Goal: Task Accomplishment & Management: Use online tool/utility

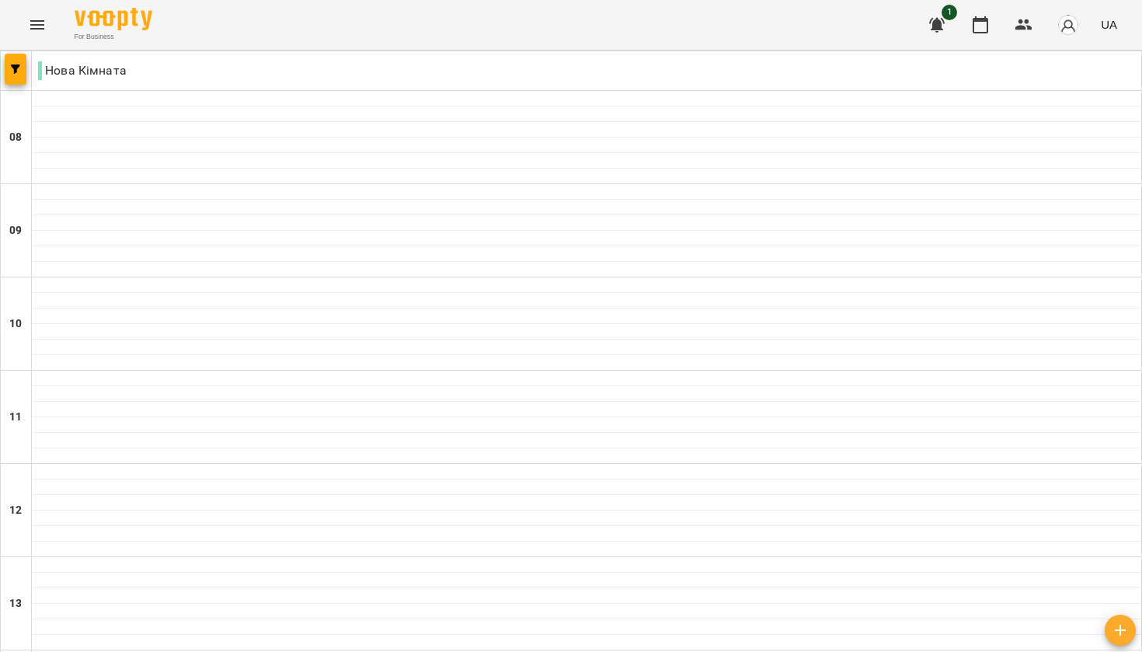
click at [939, 29] on icon "button" at bounding box center [937, 25] width 16 height 15
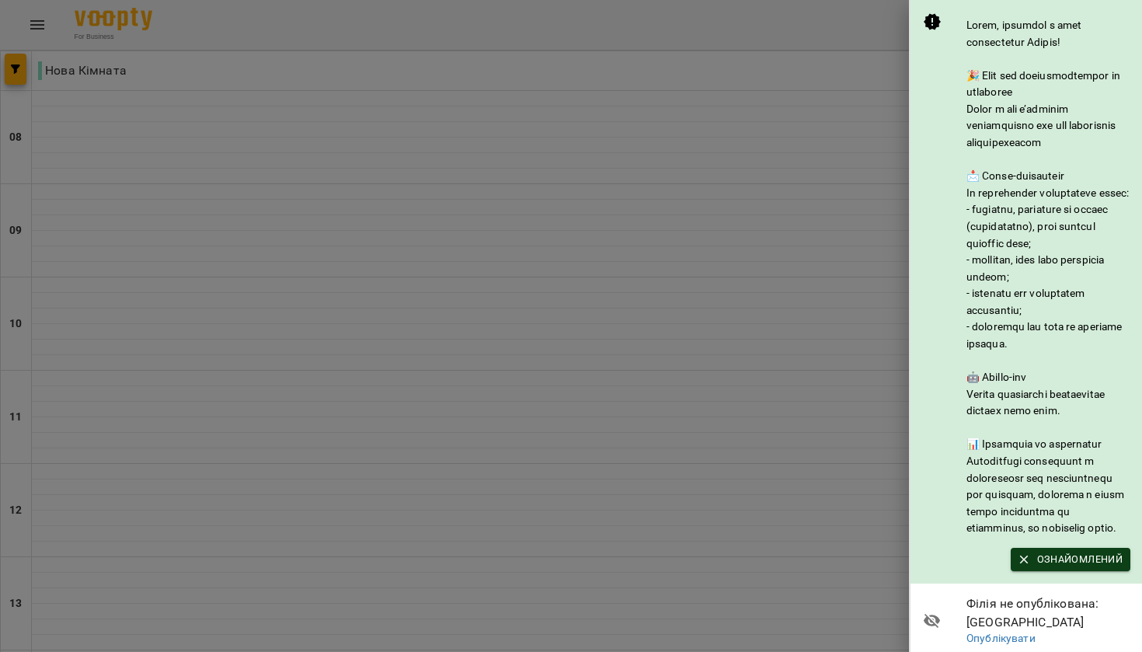
click at [1026, 566] on icon "button" at bounding box center [1024, 559] width 14 height 14
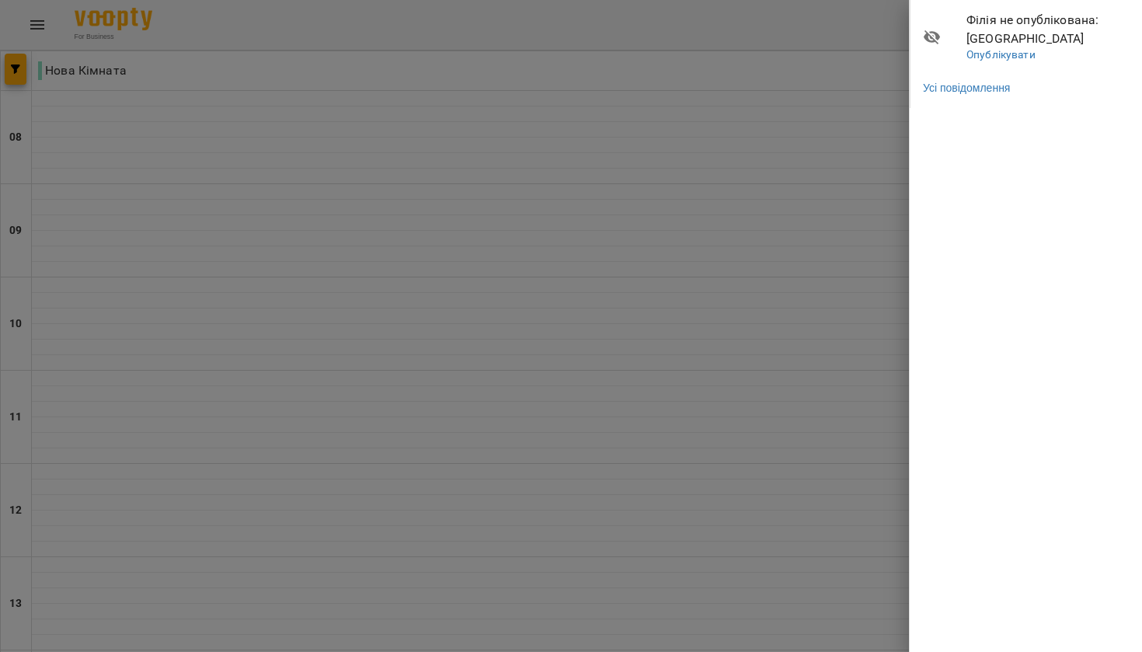
click at [862, 125] on div at bounding box center [571, 326] width 1142 height 652
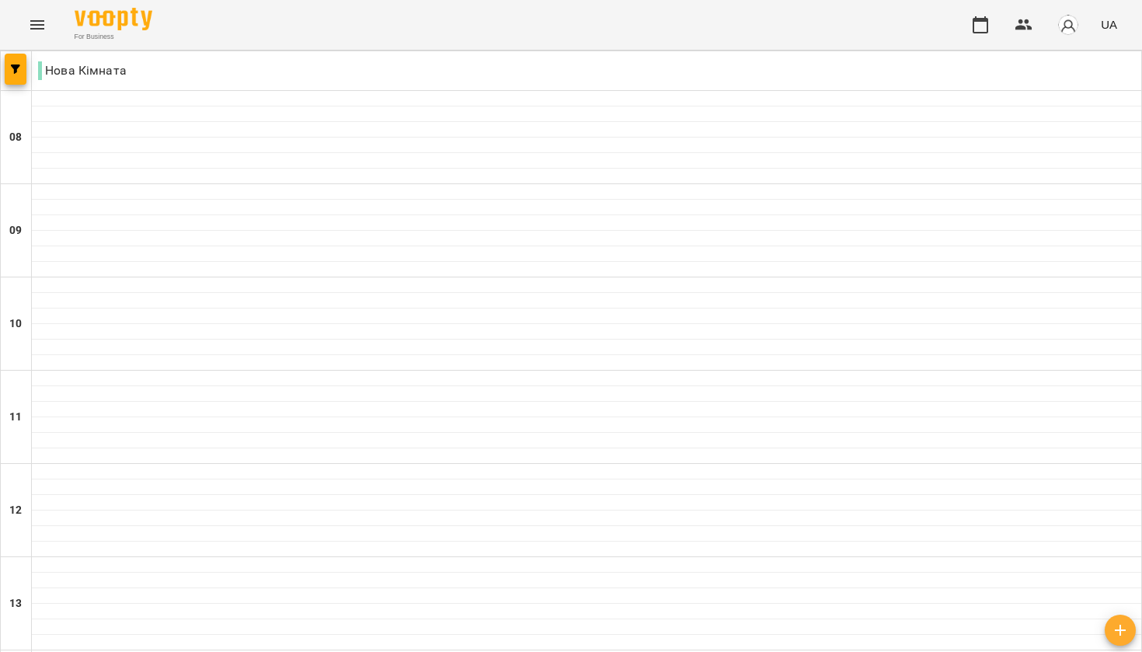
click at [54, 73] on p "Нова Кімната" at bounding box center [82, 70] width 89 height 19
click at [1027, 28] on icon "button" at bounding box center [1024, 24] width 17 height 11
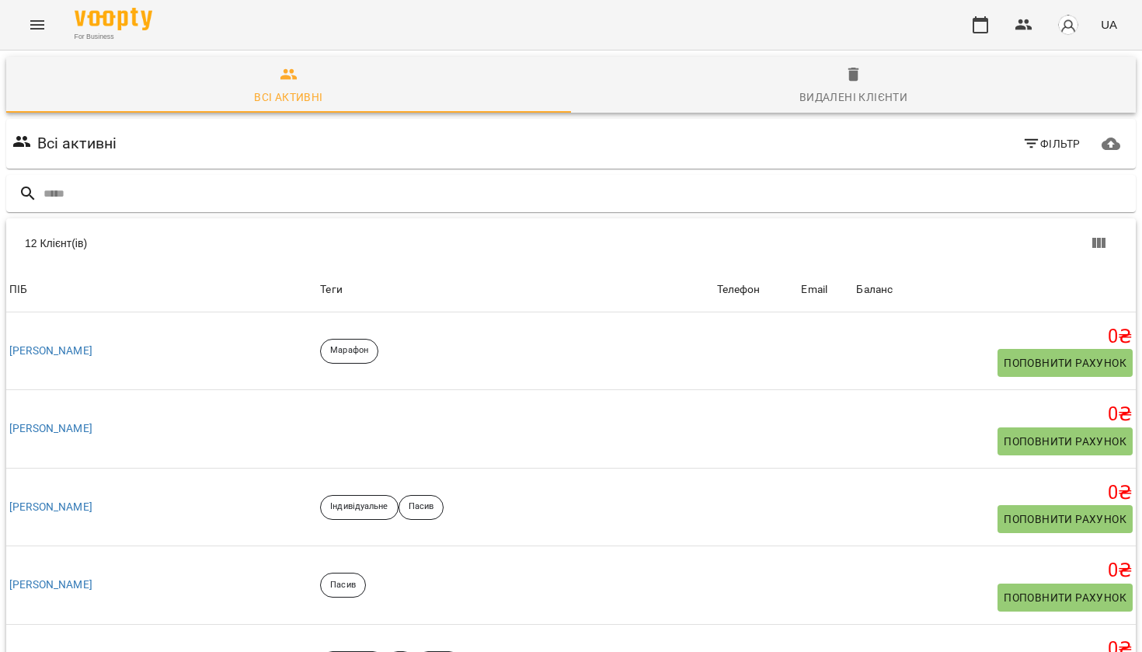
click at [141, 131] on div "Всі активні Фільтр" at bounding box center [571, 144] width 1124 height 44
click at [987, 23] on icon "button" at bounding box center [980, 25] width 19 height 19
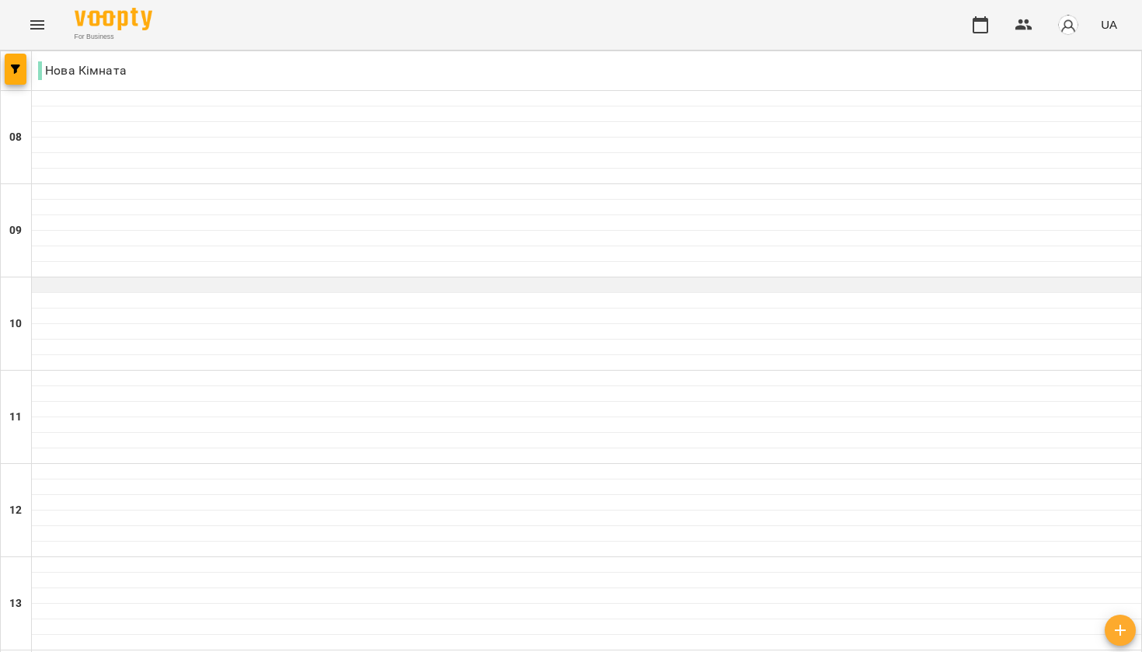
click at [345, 287] on div at bounding box center [587, 285] width 1110 height 16
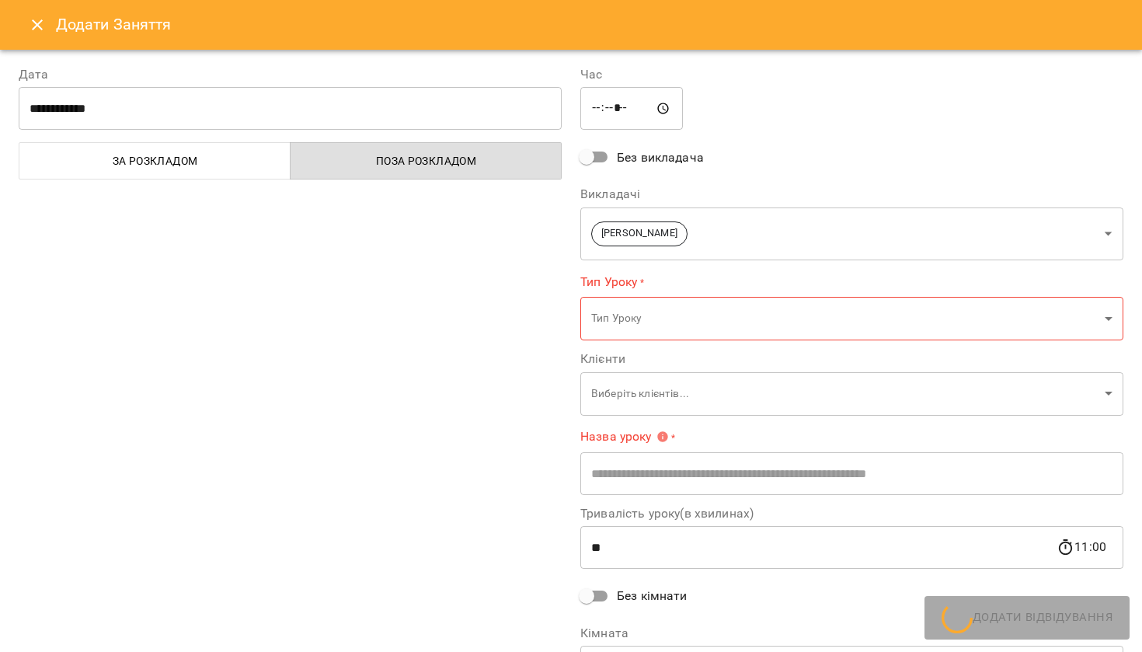
type input "**********"
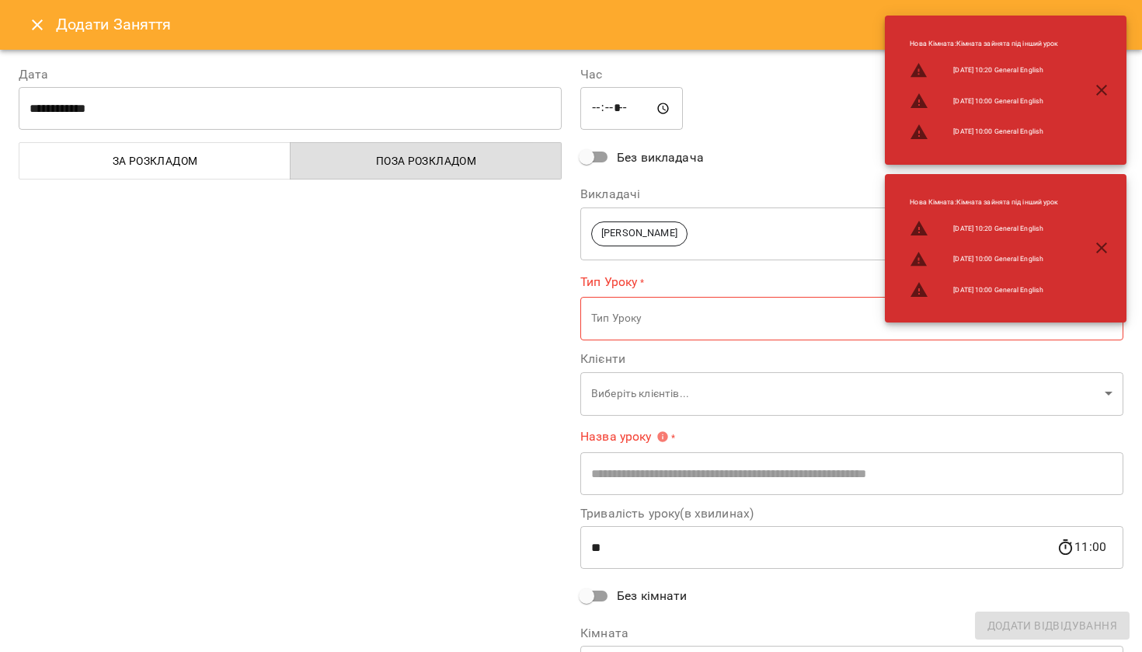
click at [1106, 97] on icon "button" at bounding box center [1102, 90] width 19 height 19
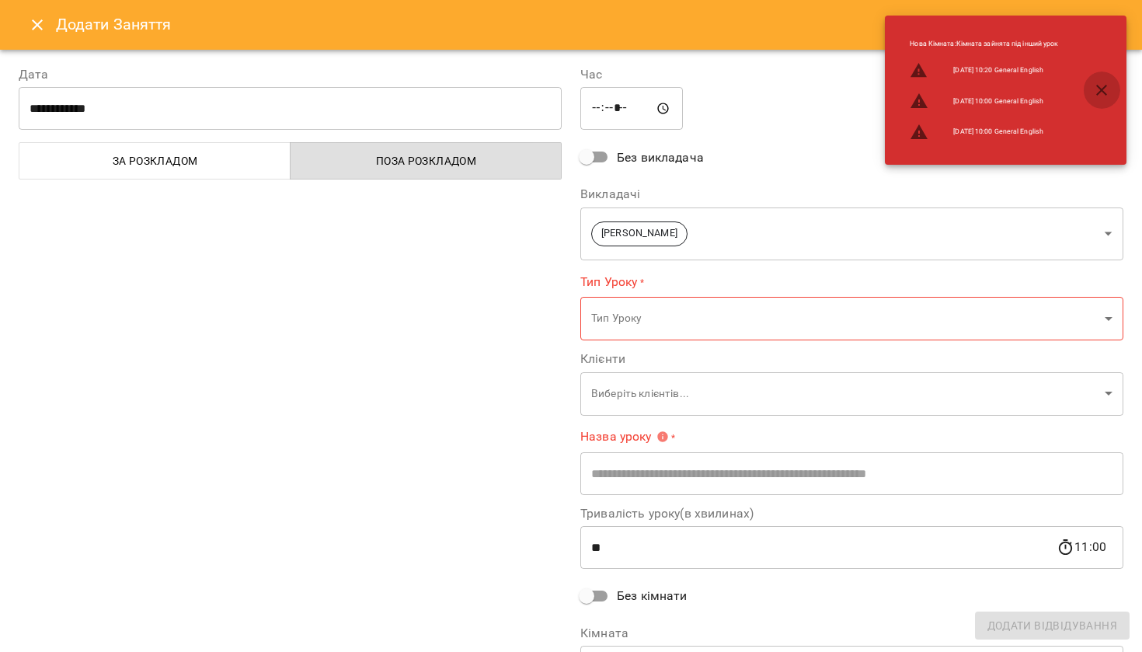
click at [1107, 92] on icon "button" at bounding box center [1102, 90] width 19 height 19
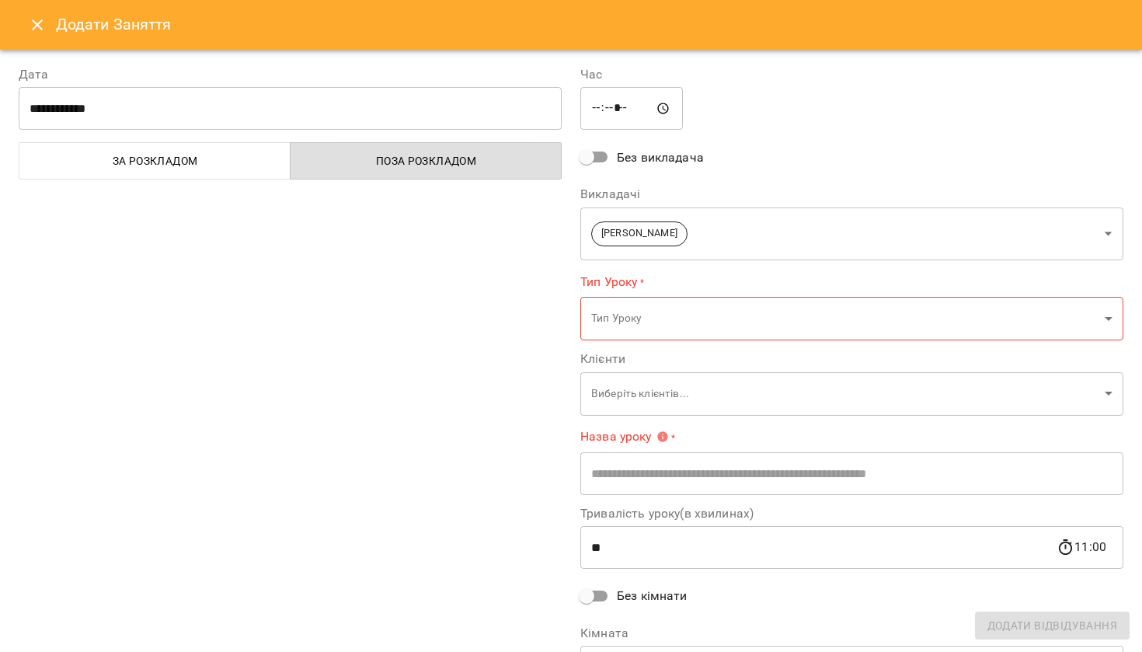
scroll to position [22, 0]
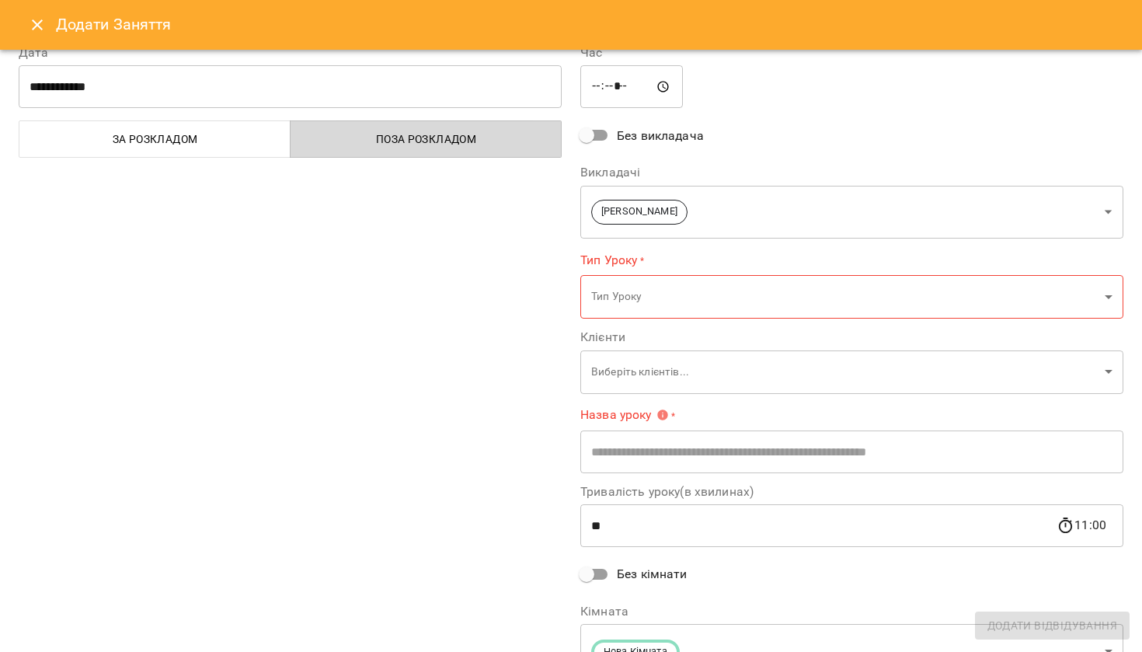
click at [462, 132] on span "Поза розкладом" at bounding box center [426, 139] width 253 height 19
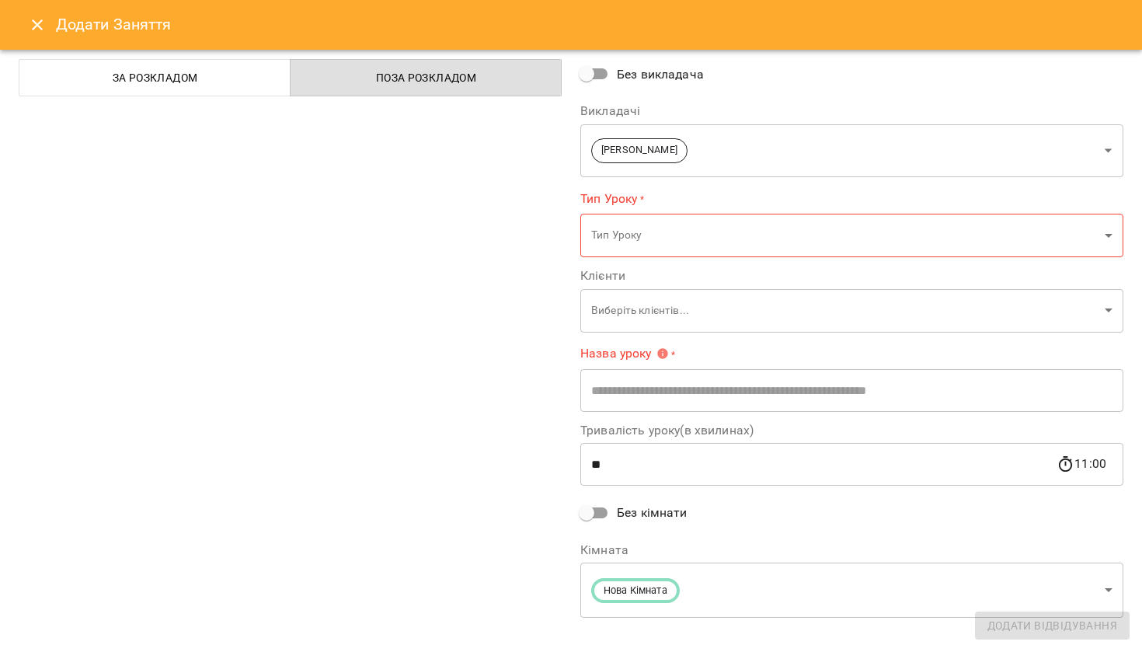
scroll to position [90, 0]
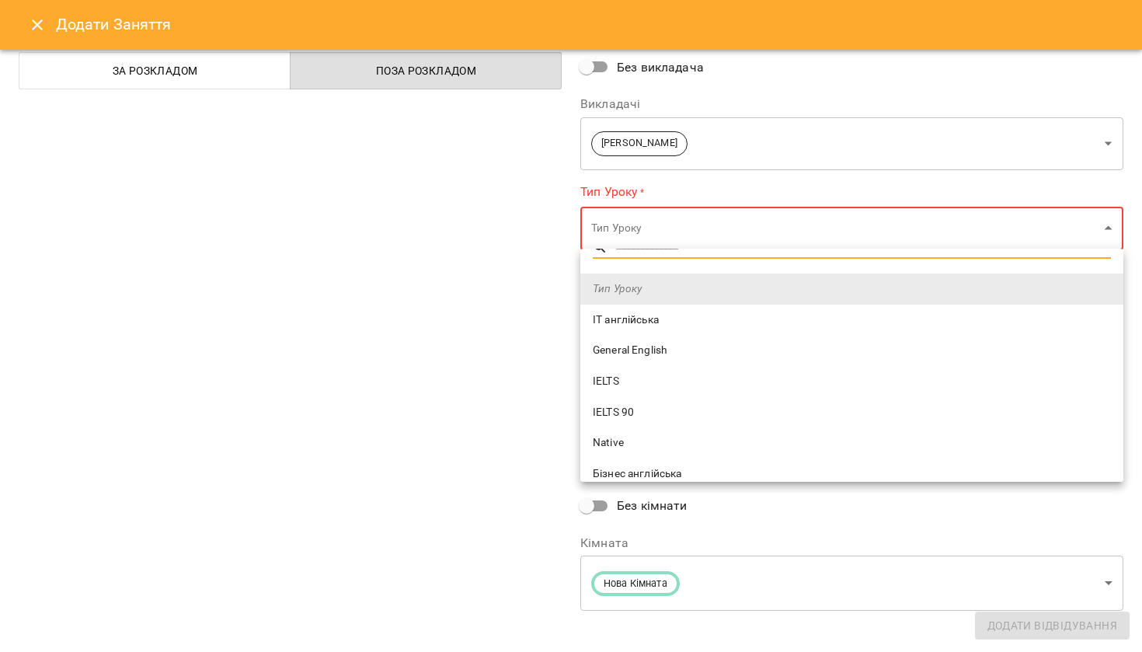
scroll to position [50, 0]
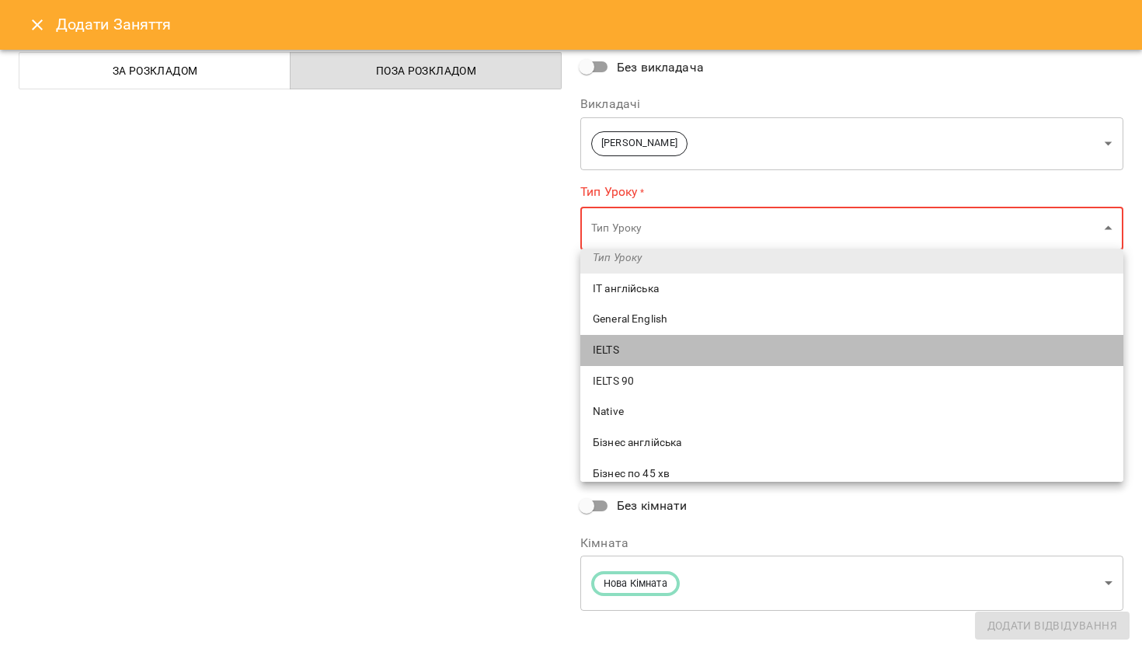
click at [659, 347] on span "IELTS" at bounding box center [852, 351] width 518 height 16
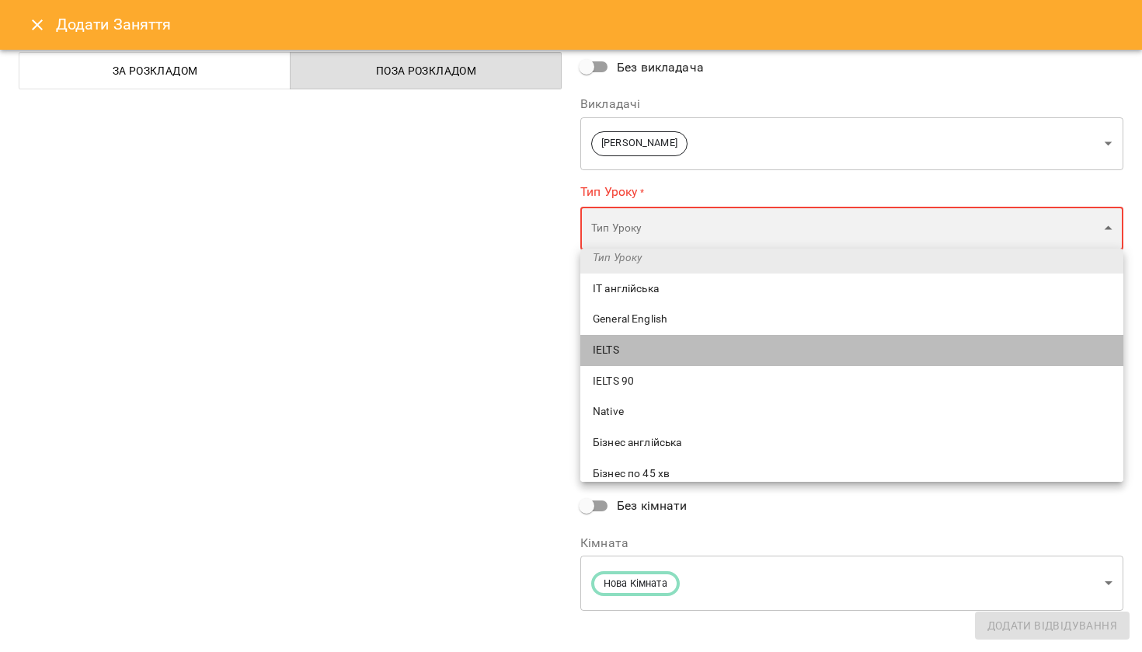
type input "*****"
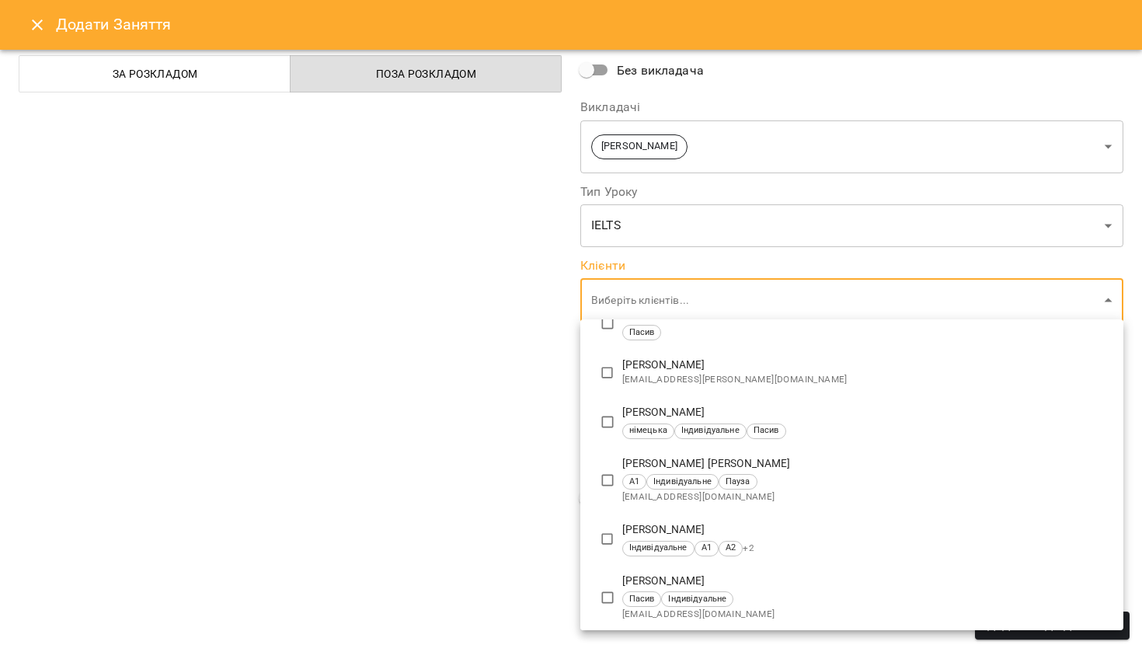
scroll to position [451, 0]
click at [485, 453] on div at bounding box center [571, 326] width 1142 height 652
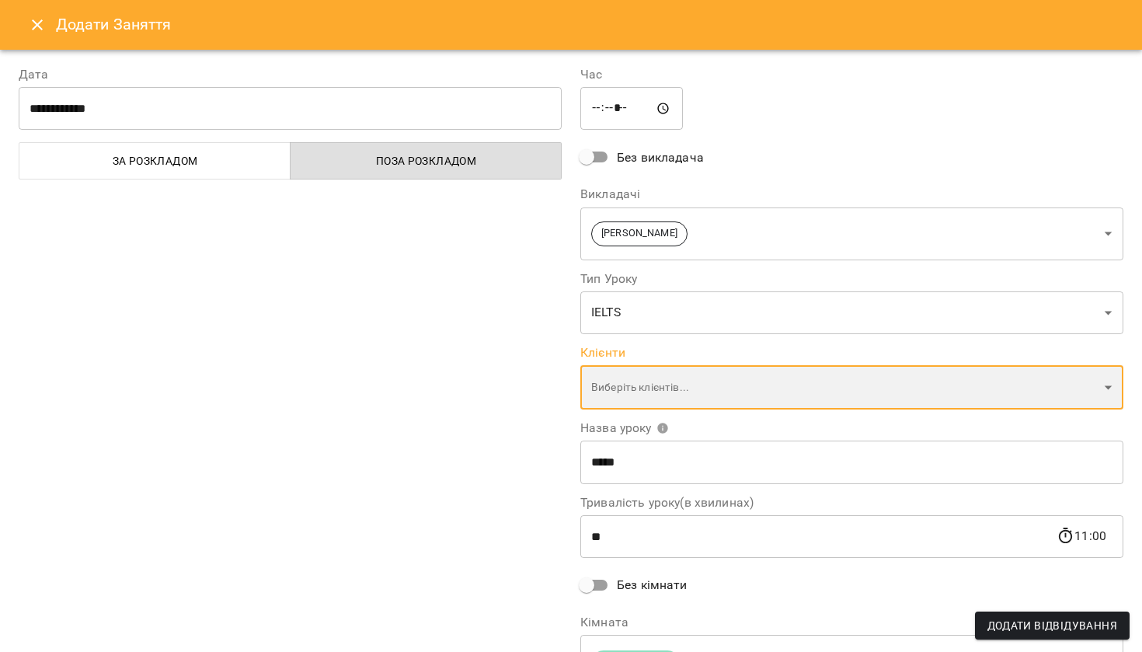
scroll to position [0, 0]
